Goal: Transaction & Acquisition: Obtain resource

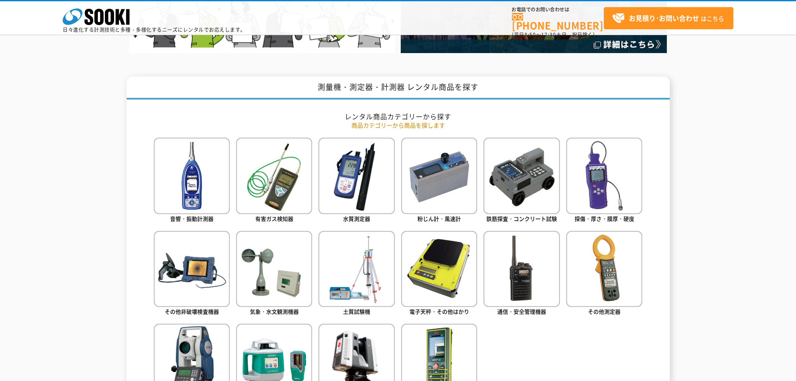
scroll to position [376, 0]
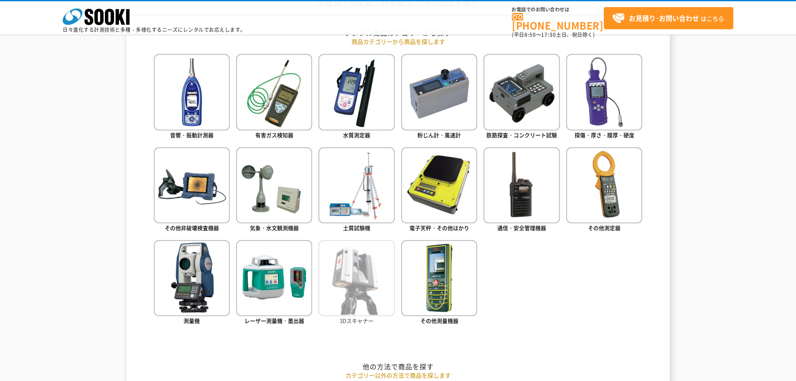
click at [368, 267] on img at bounding box center [357, 278] width 76 height 76
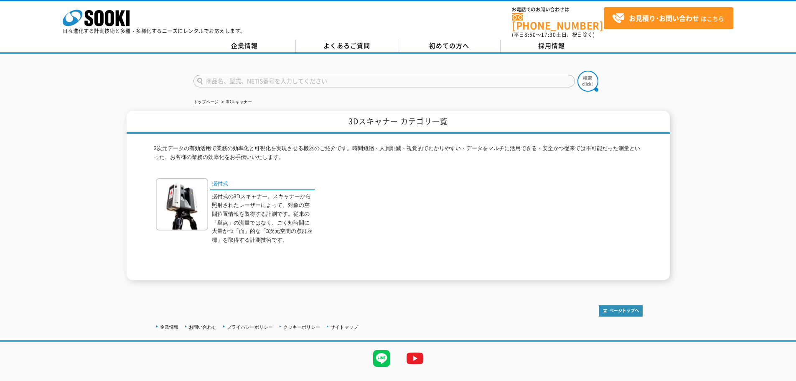
scroll to position [13, 0]
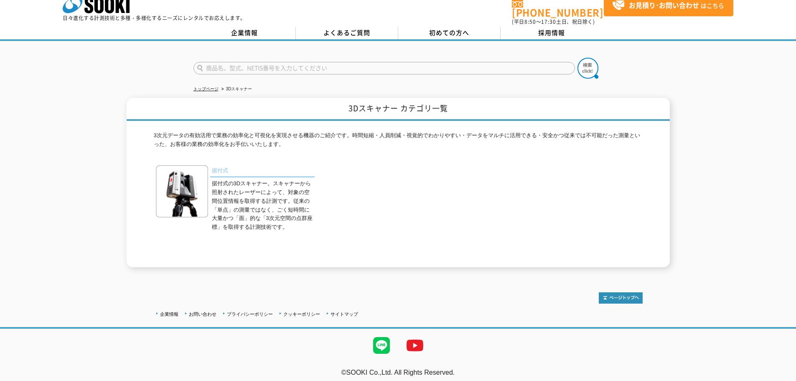
click at [221, 168] on link "据付式" at bounding box center [262, 171] width 105 height 12
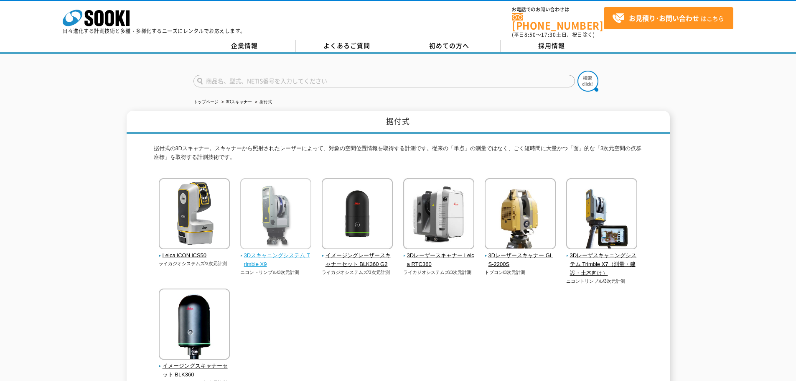
click at [280, 251] on span "3Dスキャニングシステム Trimble X9" at bounding box center [275, 260] width 71 height 18
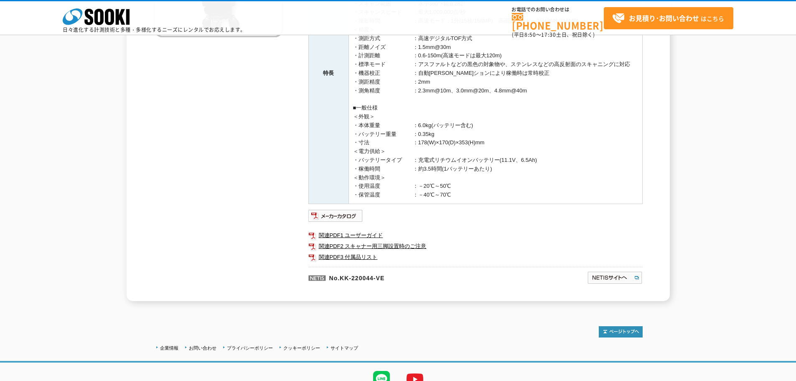
scroll to position [84, 0]
